Goal: Task Accomplishment & Management: Use online tool/utility

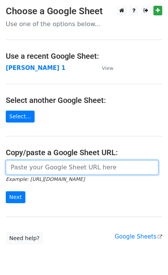
click at [26, 170] on input "url" at bounding box center [82, 167] width 152 height 15
click at [14, 163] on input "url" at bounding box center [82, 167] width 152 height 15
click at [6, 191] on input "Next" at bounding box center [16, 197] width 20 height 12
click at [44, 171] on input "url" at bounding box center [82, 167] width 152 height 15
type input "https://docs.google.com/spreadsheets/d/1laFuCRc_gf7_XeBsXZvznQFuTKtWG6_jmo9dt9r…"
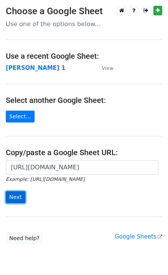
click at [18, 195] on input "Next" at bounding box center [16, 197] width 20 height 12
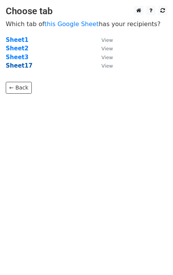
click at [21, 67] on strong "Sheet17" at bounding box center [19, 65] width 27 height 7
click at [18, 48] on strong "Sheet2" at bounding box center [17, 48] width 23 height 7
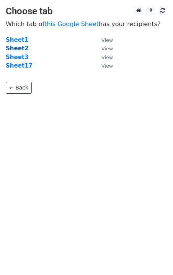
click at [18, 48] on strong "Sheet2" at bounding box center [17, 48] width 23 height 7
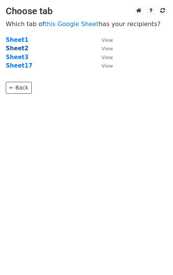
click at [18, 48] on strong "Sheet2" at bounding box center [17, 48] width 23 height 7
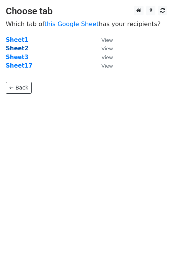
click at [18, 48] on strong "Sheet2" at bounding box center [17, 48] width 23 height 7
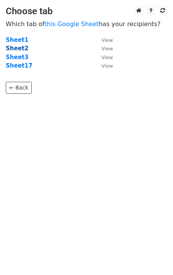
click at [18, 48] on strong "Sheet2" at bounding box center [17, 48] width 23 height 7
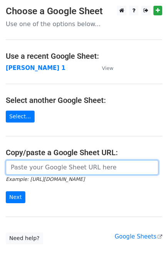
click at [24, 168] on input "url" at bounding box center [82, 167] width 152 height 15
type input "https://docs.google.com/spreadsheets/d/1laFuCRc_gf7_XeBsXZvznQFuTKtWG6_jmo9dt9r…"
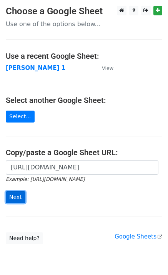
click at [12, 197] on input "Next" at bounding box center [16, 197] width 20 height 12
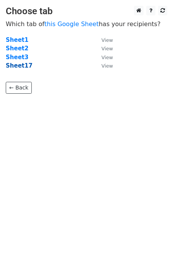
click at [22, 67] on strong "Sheet17" at bounding box center [19, 65] width 27 height 7
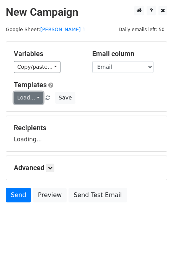
click at [26, 97] on link "Load..." at bounding box center [29, 98] width 30 height 12
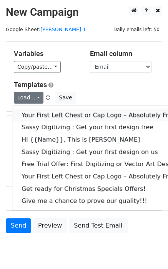
click at [30, 115] on link "Your First Left Chest or Cap Logo – Absolutely Free" at bounding box center [110, 115] width 196 height 12
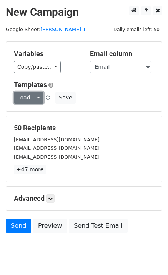
click at [37, 103] on link "Load..." at bounding box center [29, 98] width 30 height 12
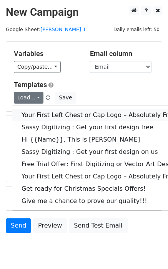
click at [46, 114] on link "Your First Left Chest or Cap Logo – Absolutely Free" at bounding box center [110, 115] width 196 height 12
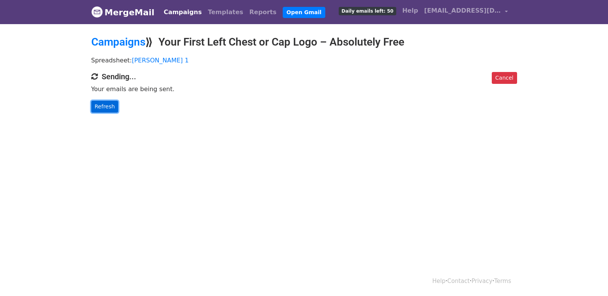
click at [105, 102] on link "Refresh" at bounding box center [104, 107] width 27 height 12
click at [105, 110] on link "Refresh" at bounding box center [104, 107] width 27 height 12
